Goal: Navigation & Orientation: Find specific page/section

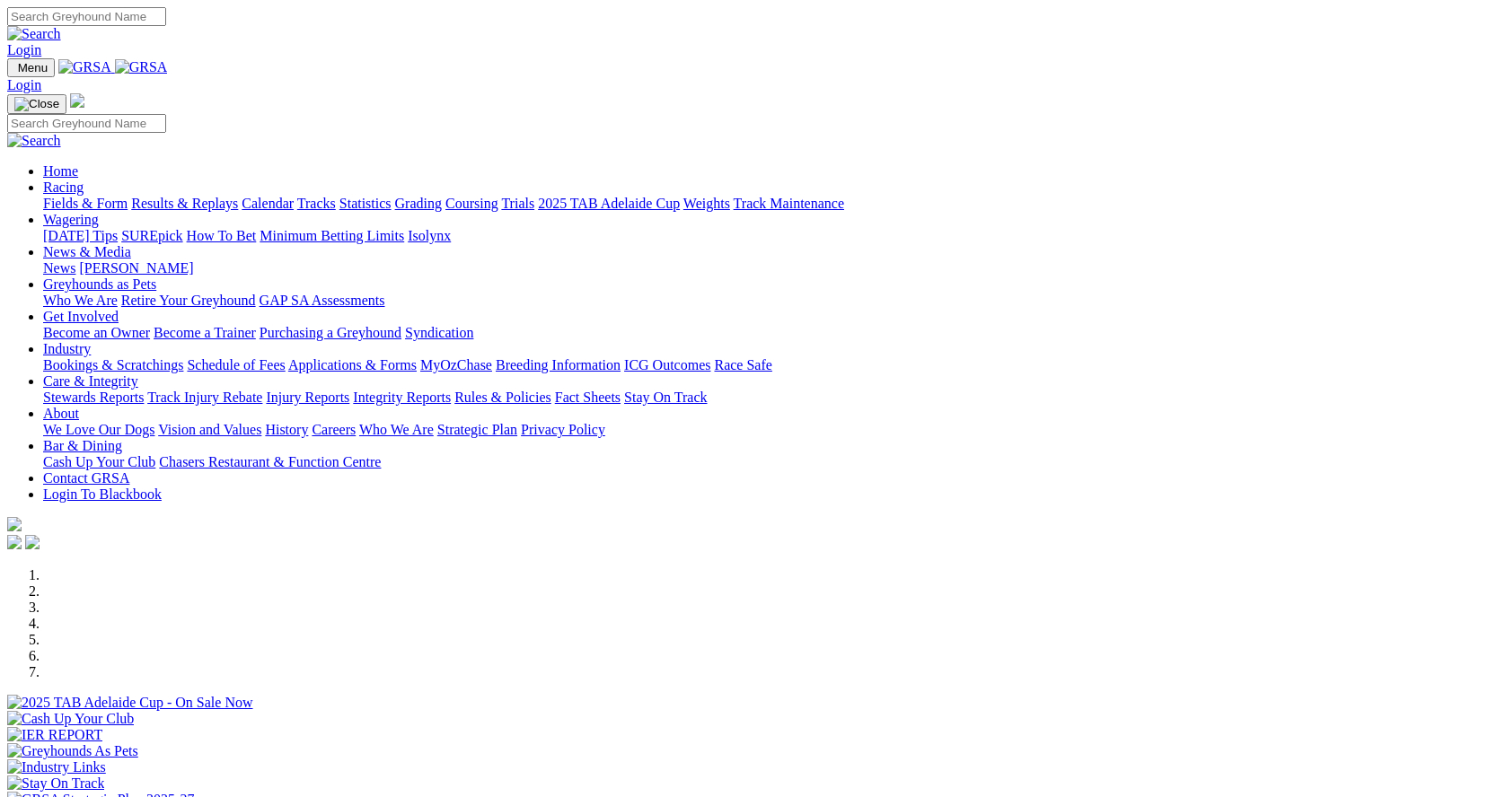
scroll to position [628, 0]
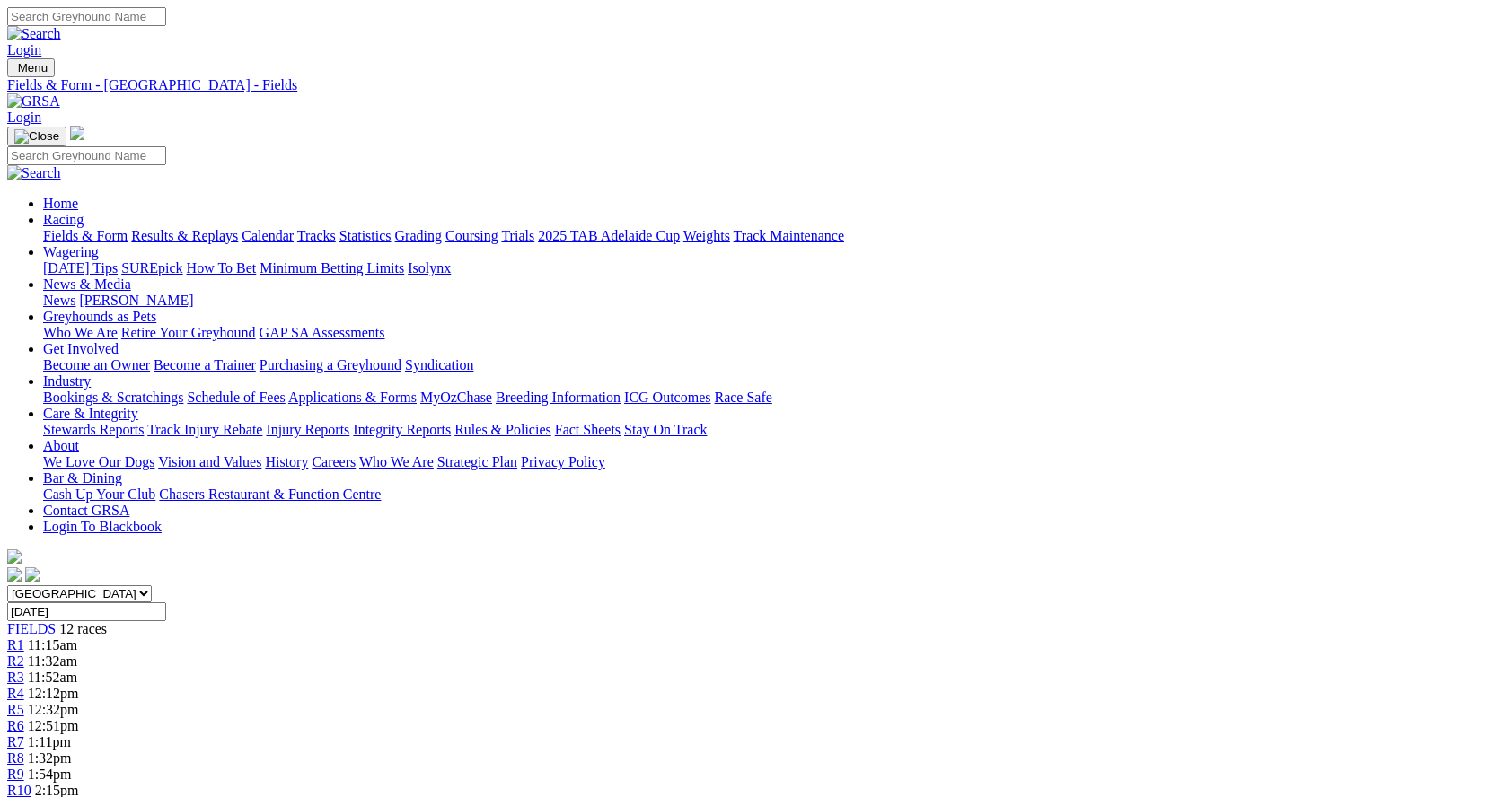
click at [294, 228] on link "Calendar" at bounding box center [267, 235] width 52 height 15
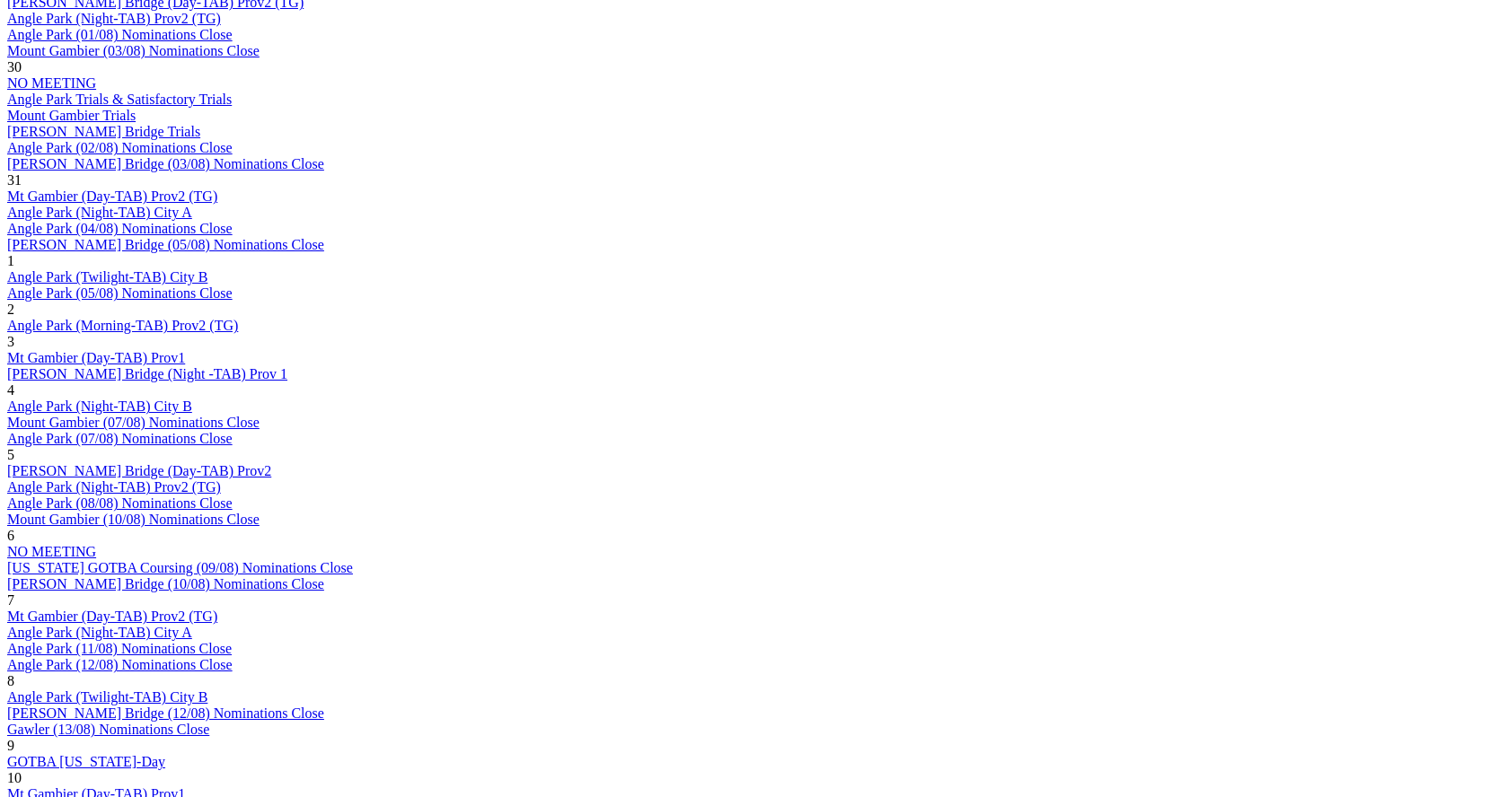
scroll to position [1167, 0]
